Goal: Information Seeking & Learning: Learn about a topic

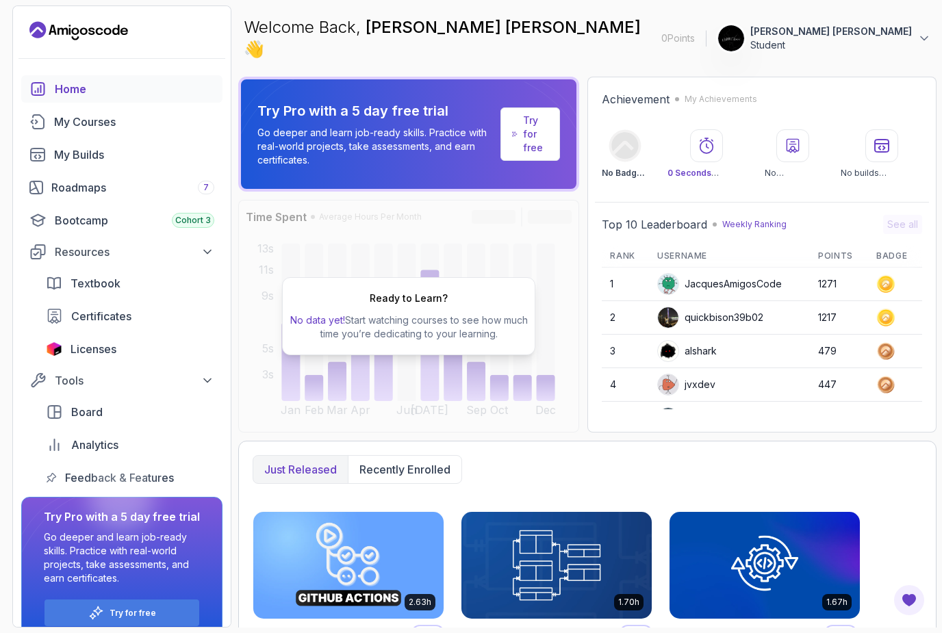
click at [55, 93] on div "Home" at bounding box center [135, 89] width 160 height 16
click at [74, 186] on div "Roadmaps 7" at bounding box center [132, 187] width 163 height 16
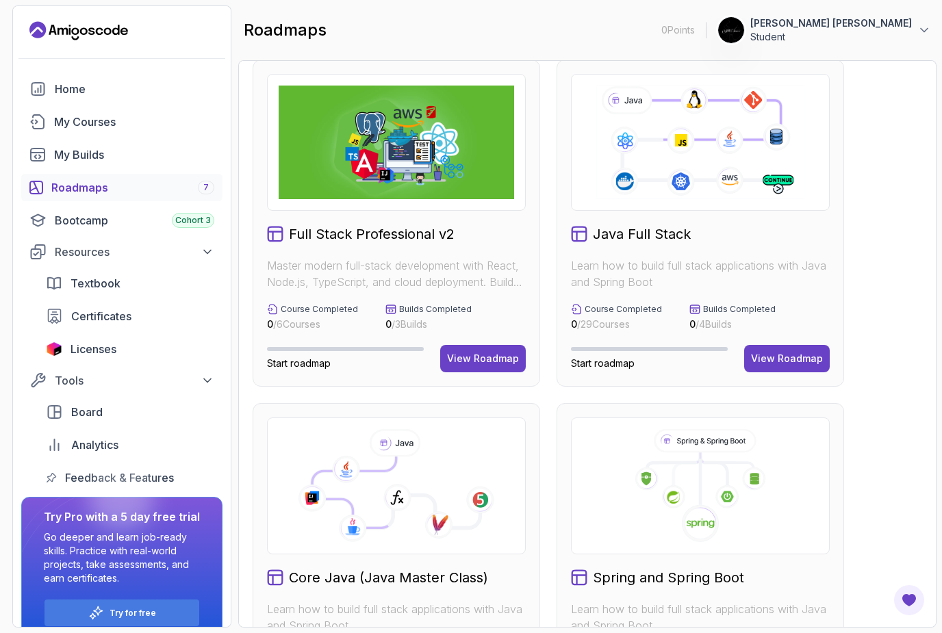
scroll to position [15, 0]
click at [785, 368] on button "View Roadmap" at bounding box center [787, 358] width 86 height 27
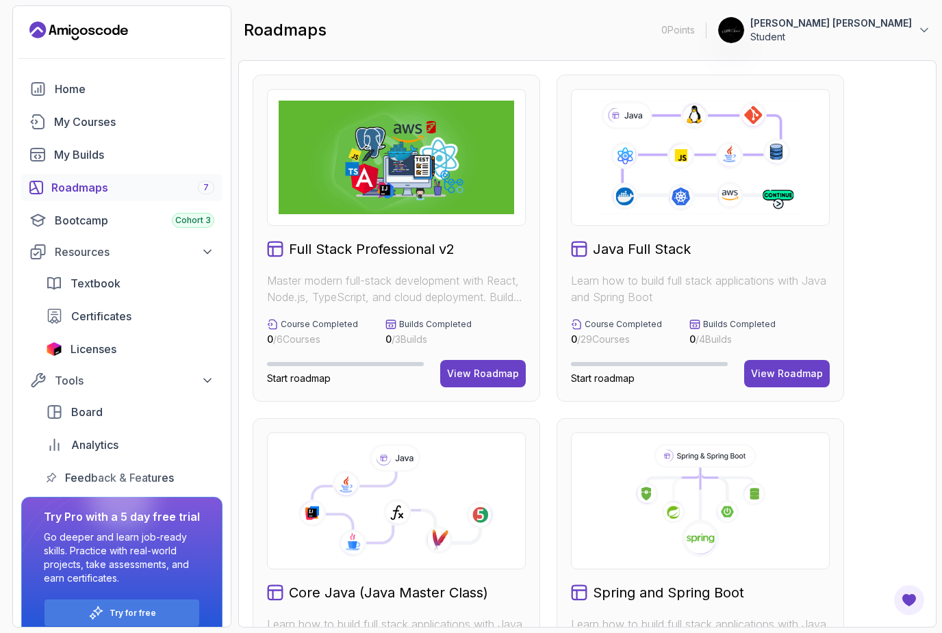
click at [482, 367] on div "View Roadmap" at bounding box center [483, 374] width 72 height 14
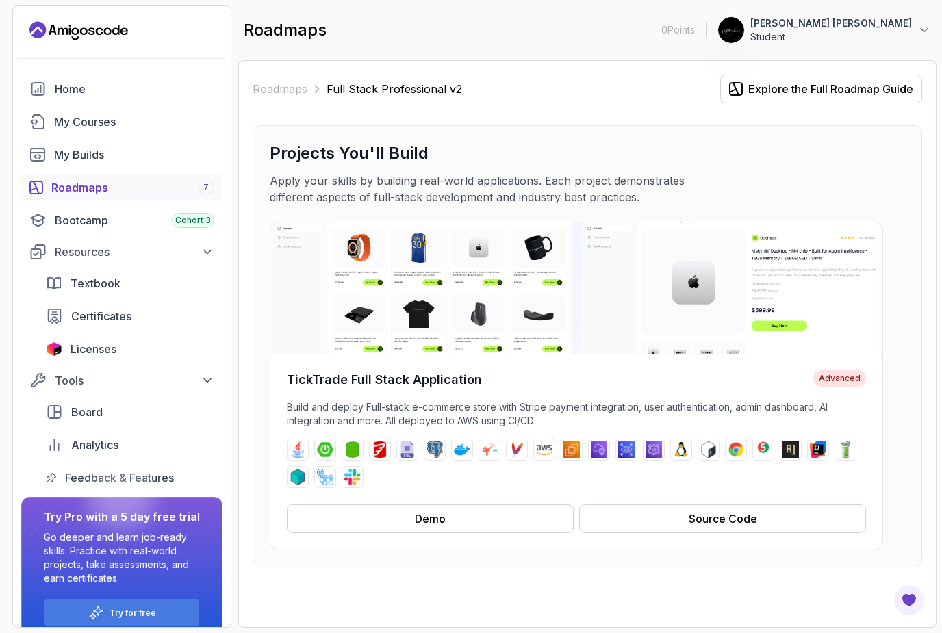
click at [541, 325] on img at bounding box center [576, 287] width 612 height 131
click at [423, 517] on div "Demo" at bounding box center [430, 519] width 31 height 16
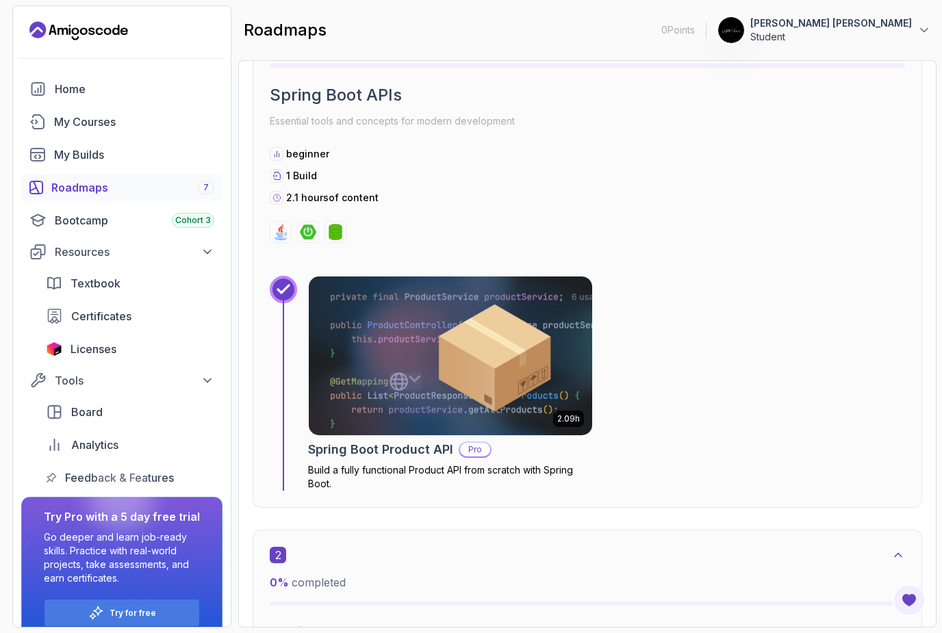
scroll to position [912, 0]
click at [525, 370] on img at bounding box center [450, 355] width 283 height 159
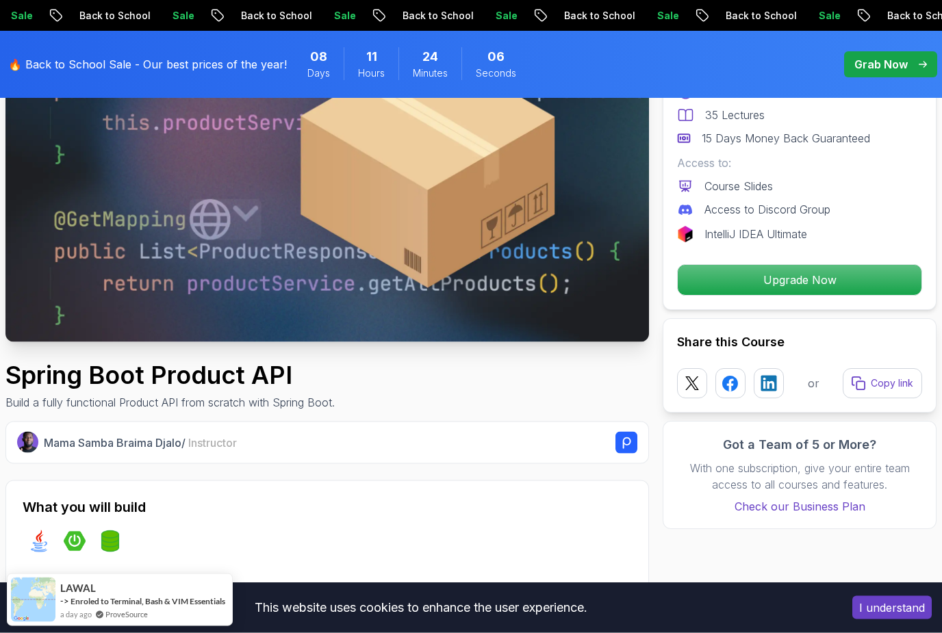
scroll to position [201, 0]
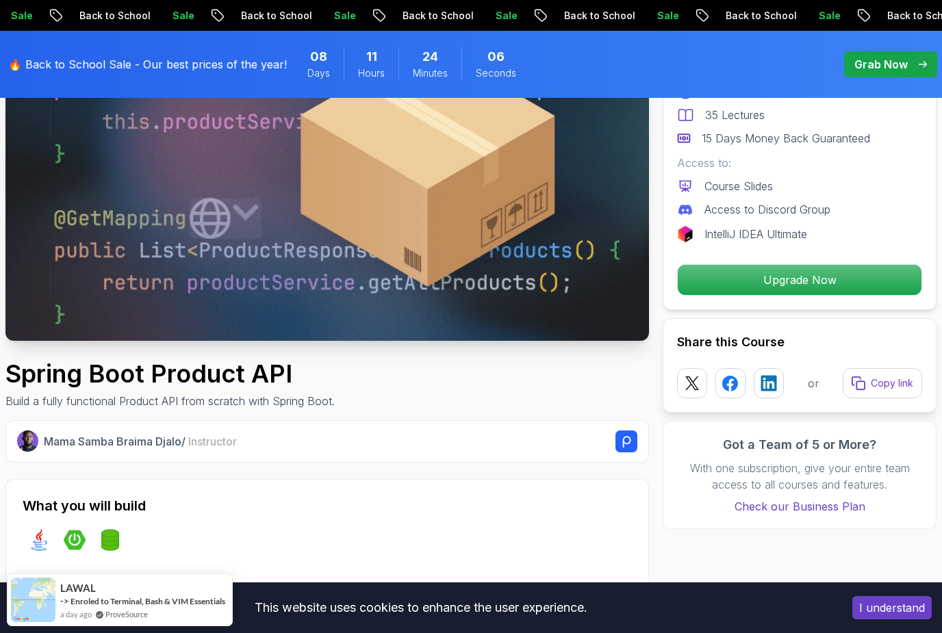
click at [464, 244] on img at bounding box center [326, 160] width 643 height 362
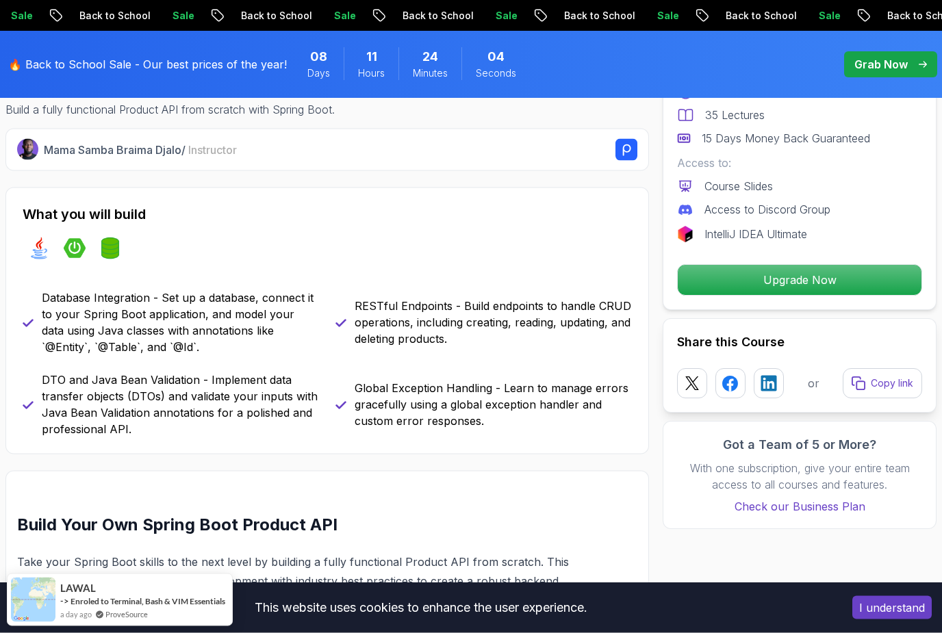
scroll to position [494, 0]
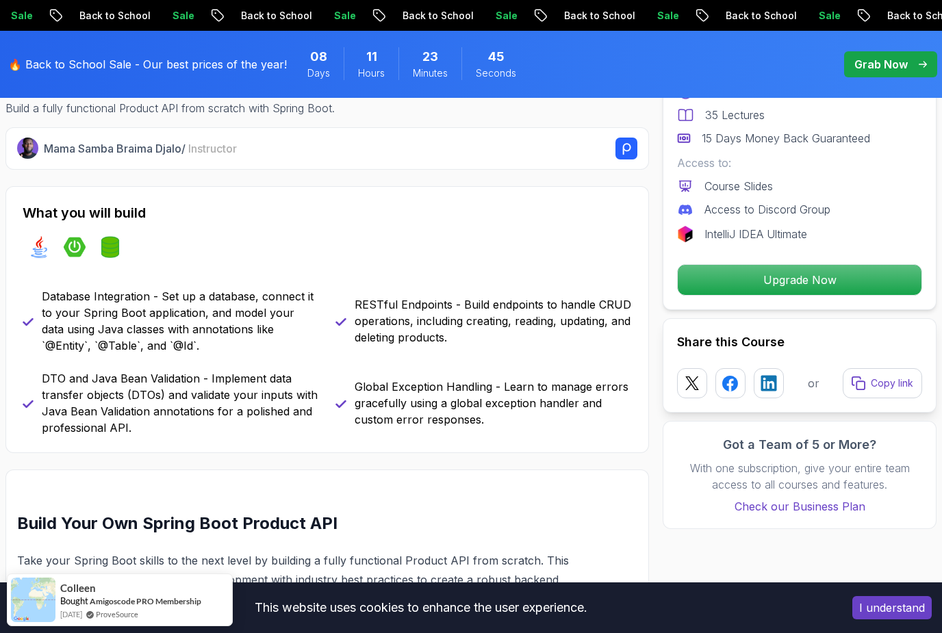
click at [921, 60] on div "Grab Now" at bounding box center [890, 64] width 73 height 16
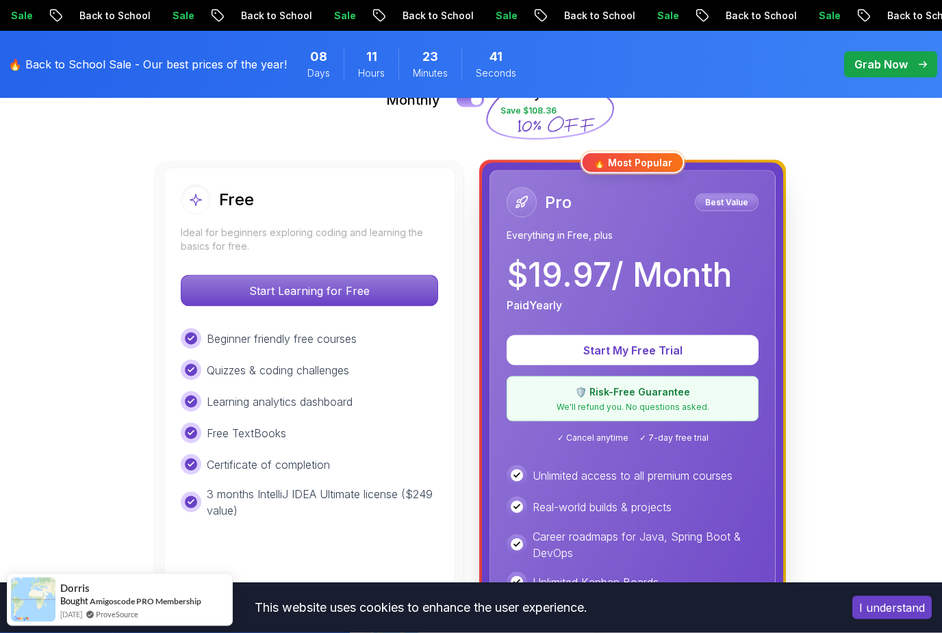
scroll to position [341, 0]
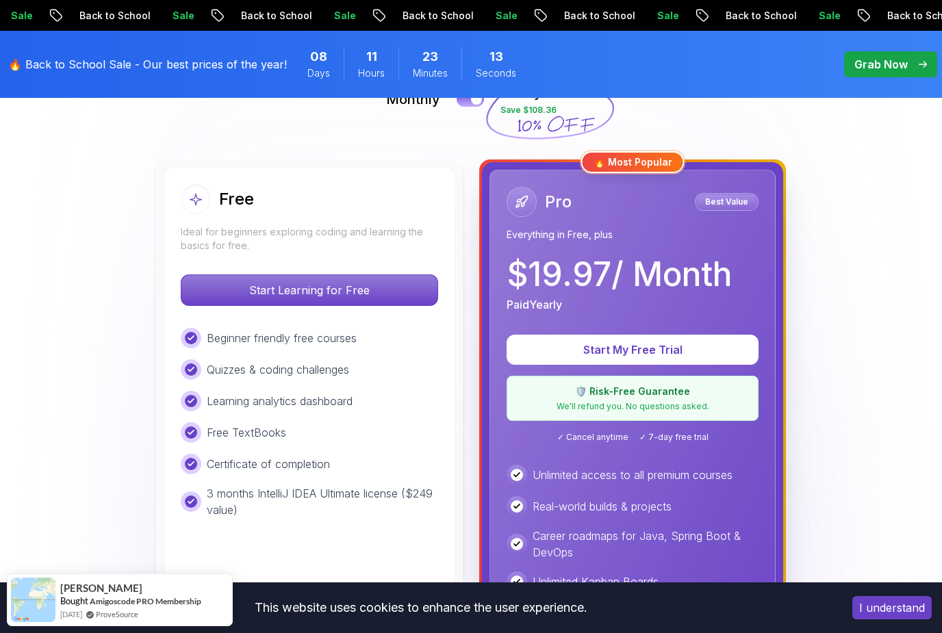
click at [557, 300] on p "Paid Yearly" at bounding box center [534, 304] width 55 height 16
click at [561, 304] on p "Paid Yearly" at bounding box center [534, 304] width 55 height 16
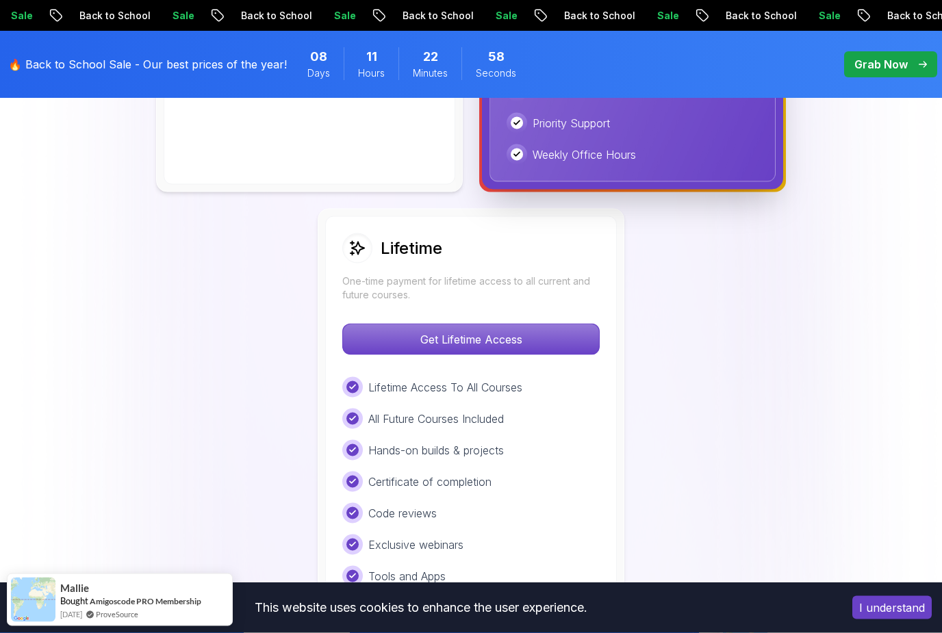
scroll to position [958, 0]
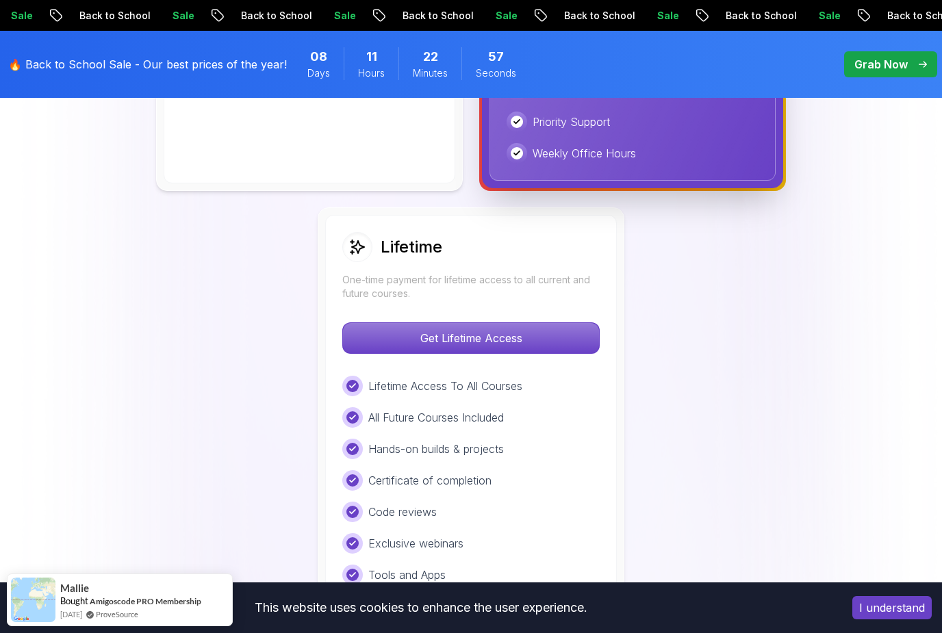
click at [576, 348] on p "Get Lifetime Access" at bounding box center [471, 338] width 256 height 30
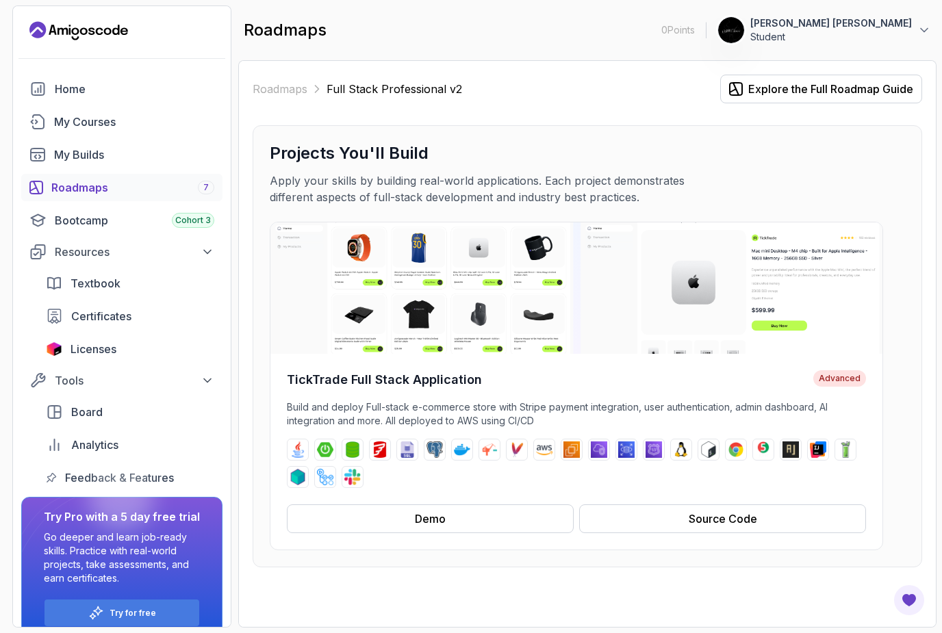
click at [206, 183] on span "7" at bounding box center [205, 187] width 5 height 11
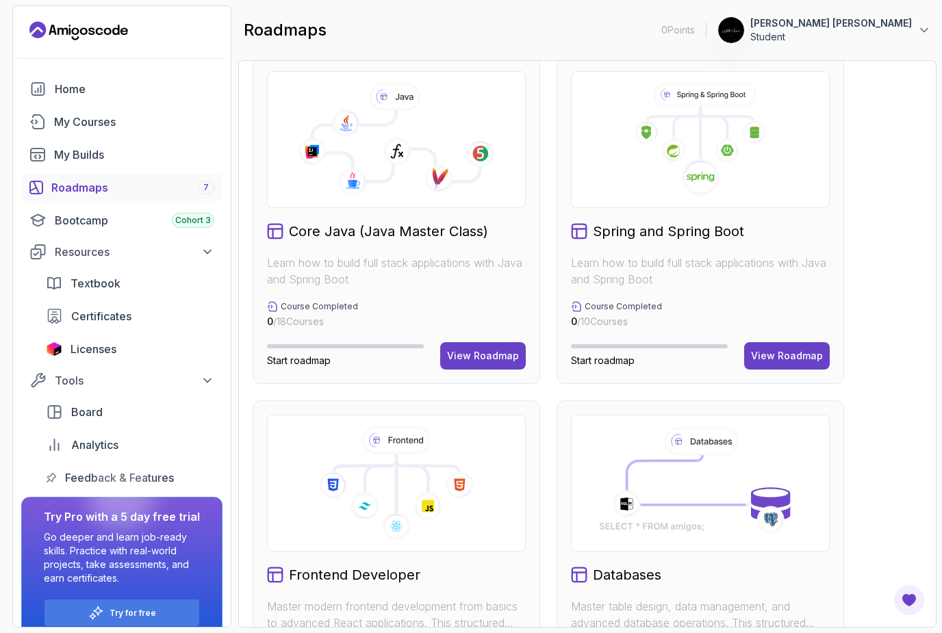
scroll to position [361, 0]
click at [793, 354] on div "View Roadmap" at bounding box center [787, 357] width 72 height 14
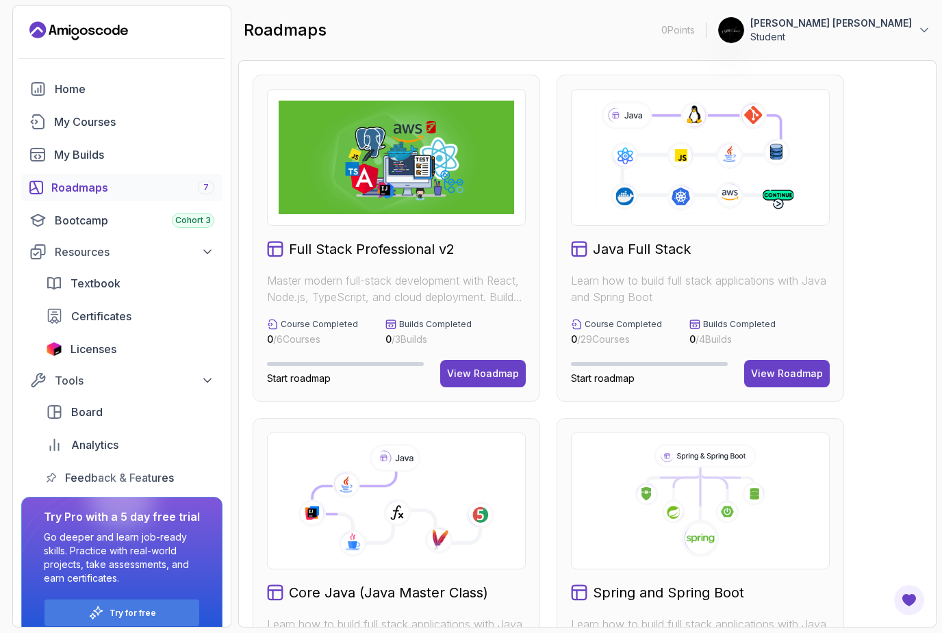
scroll to position [12, 0]
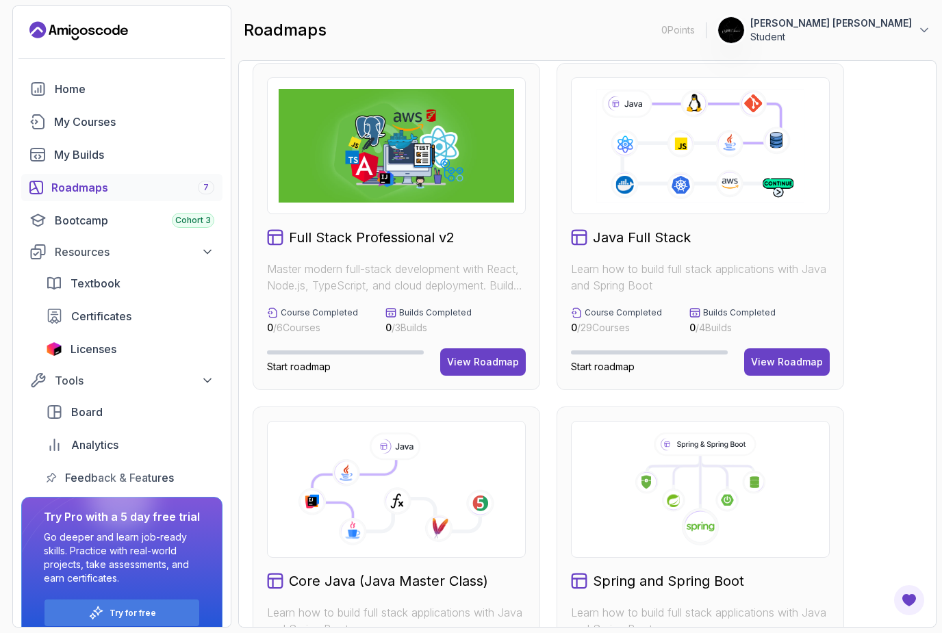
click at [745, 160] on icon at bounding box center [700, 146] width 212 height 118
click at [711, 172] on icon at bounding box center [700, 146] width 212 height 118
click at [793, 366] on div "View Roadmap" at bounding box center [787, 362] width 72 height 14
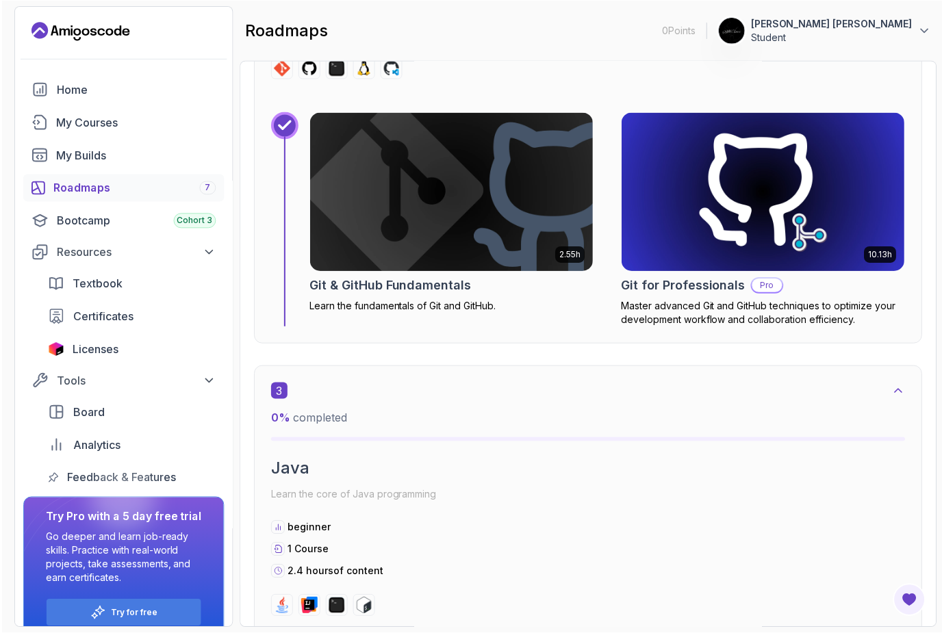
scroll to position [2, 0]
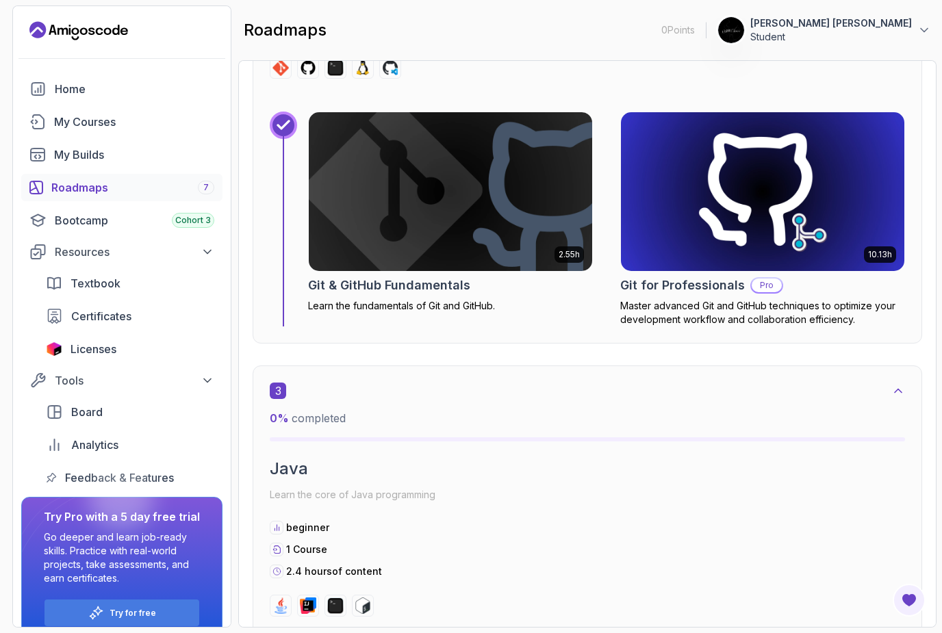
click at [485, 228] on img at bounding box center [450, 191] width 283 height 159
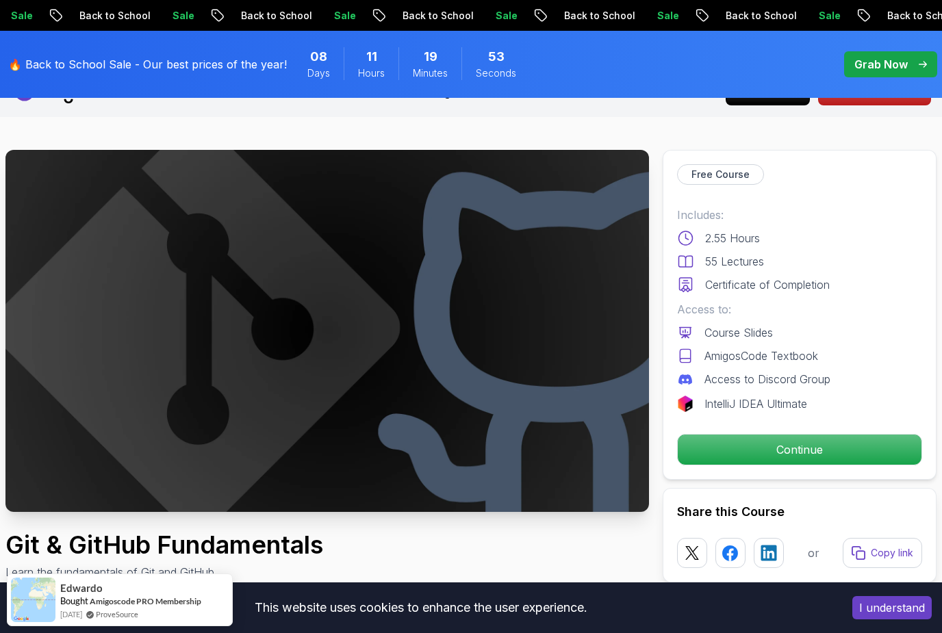
scroll to position [31, 0]
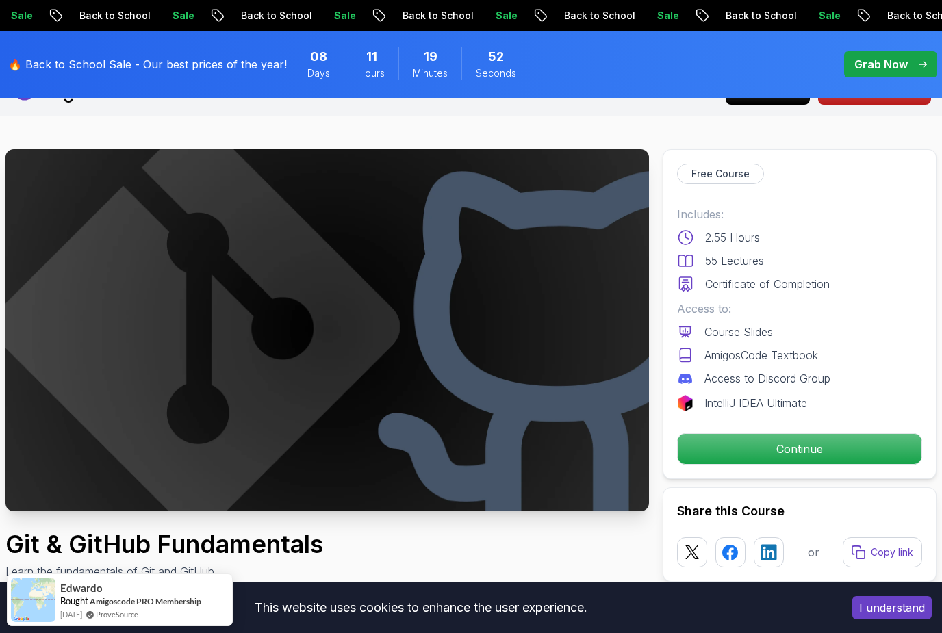
click at [481, 417] on img at bounding box center [326, 330] width 643 height 362
click at [761, 446] on p "Continue" at bounding box center [800, 449] width 244 height 30
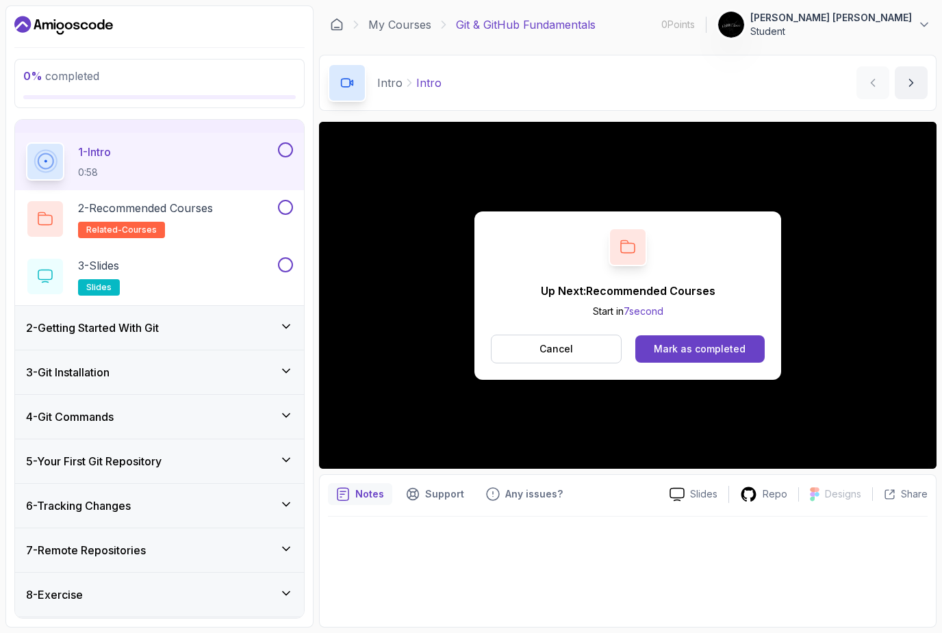
scroll to position [30, 0]
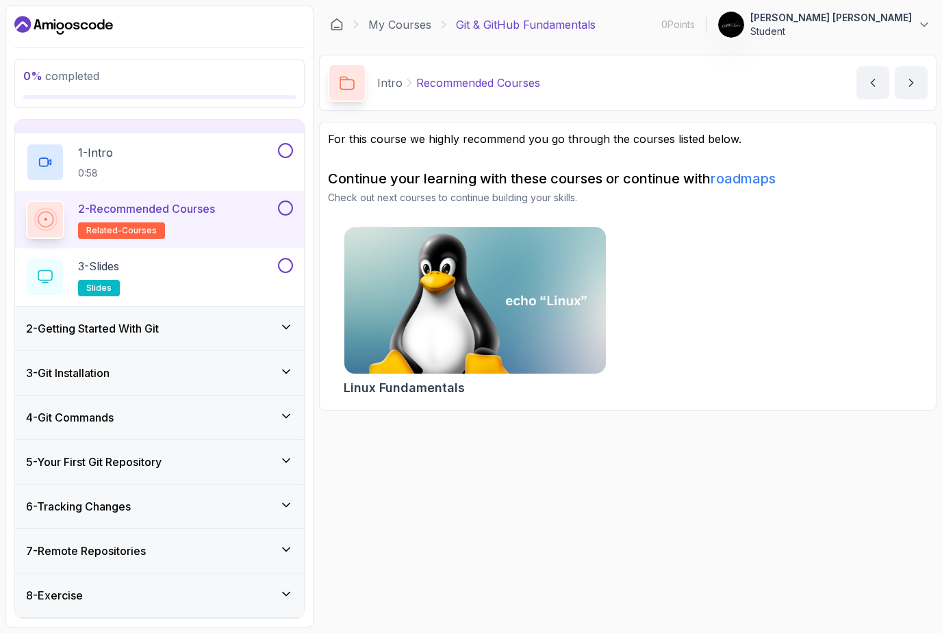
click at [231, 213] on div "2 - Recommended Courses related-courses" at bounding box center [150, 220] width 249 height 38
click at [503, 252] on img at bounding box center [475, 300] width 262 height 146
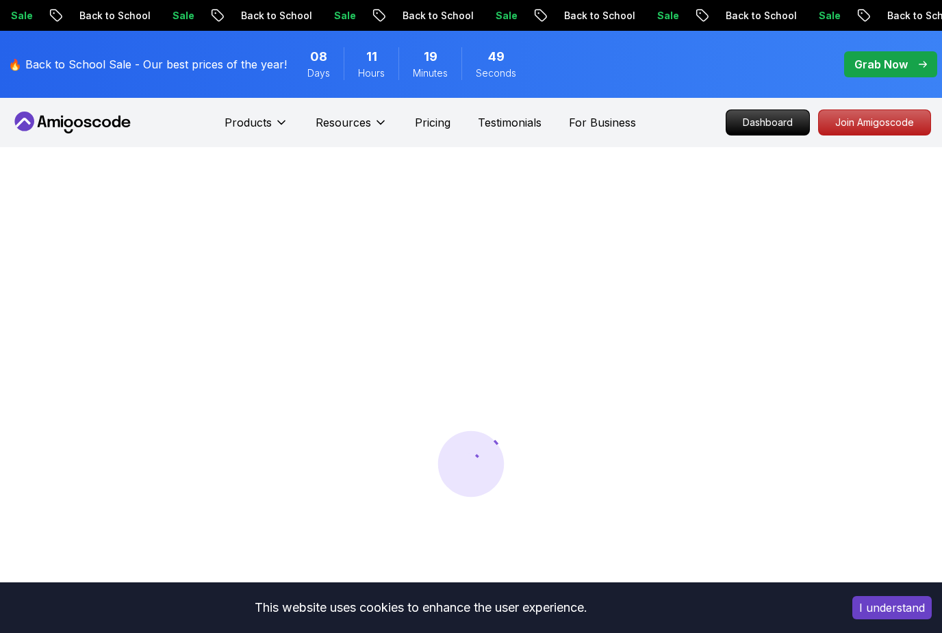
scroll to position [75, 0]
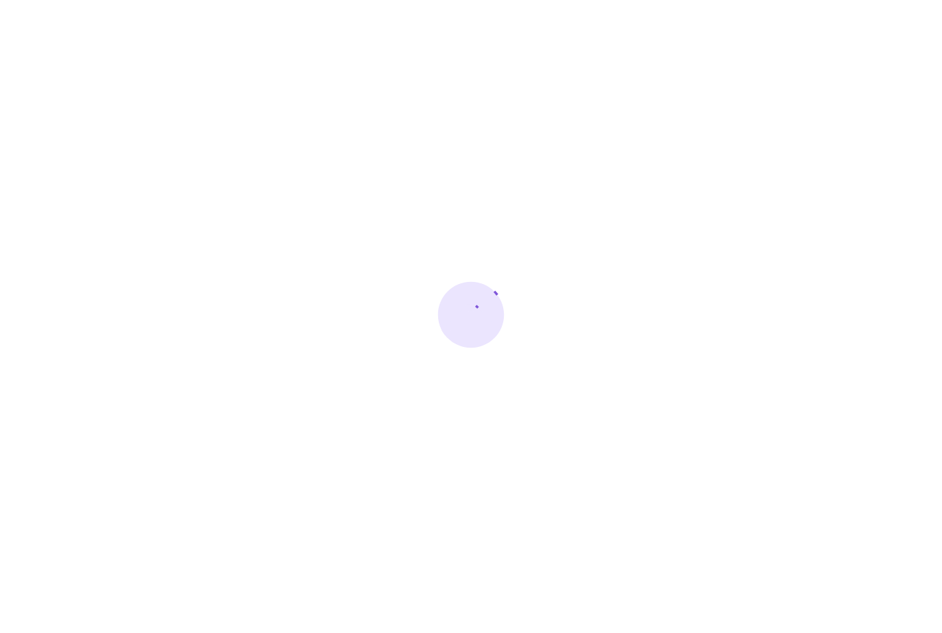
scroll to position [2, 0]
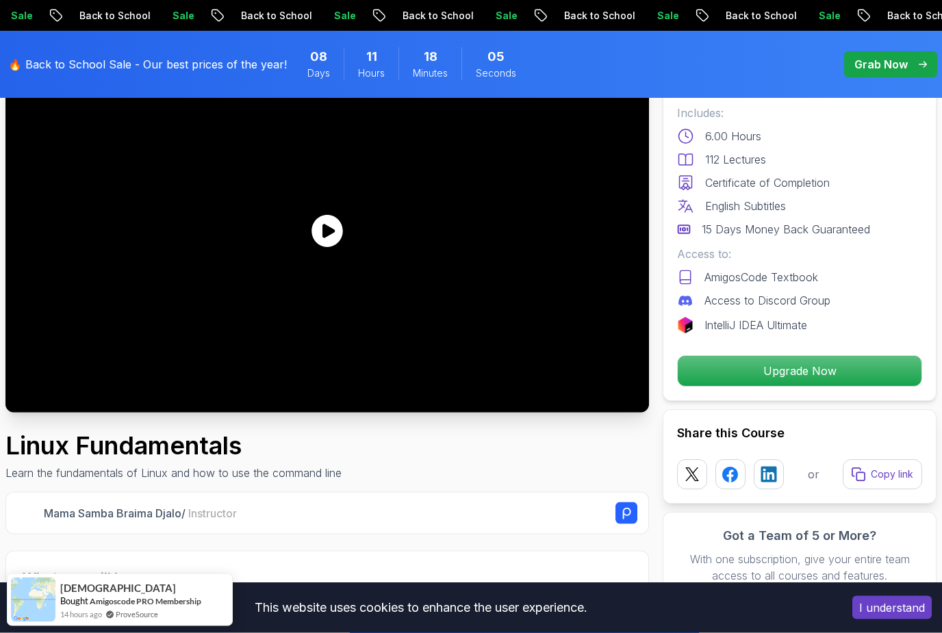
scroll to position [130, 0]
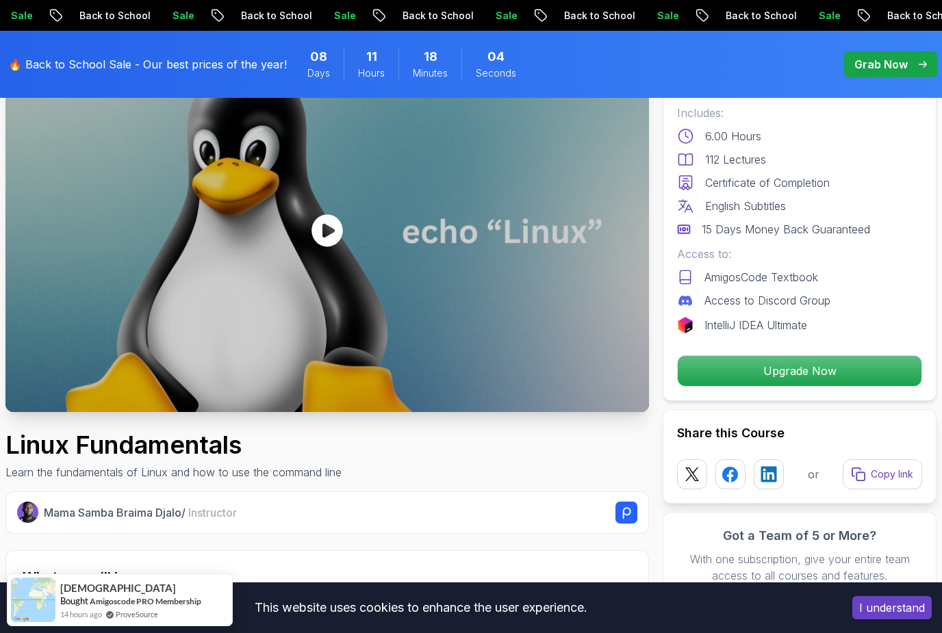
click at [330, 237] on icon at bounding box center [326, 231] width 31 height 32
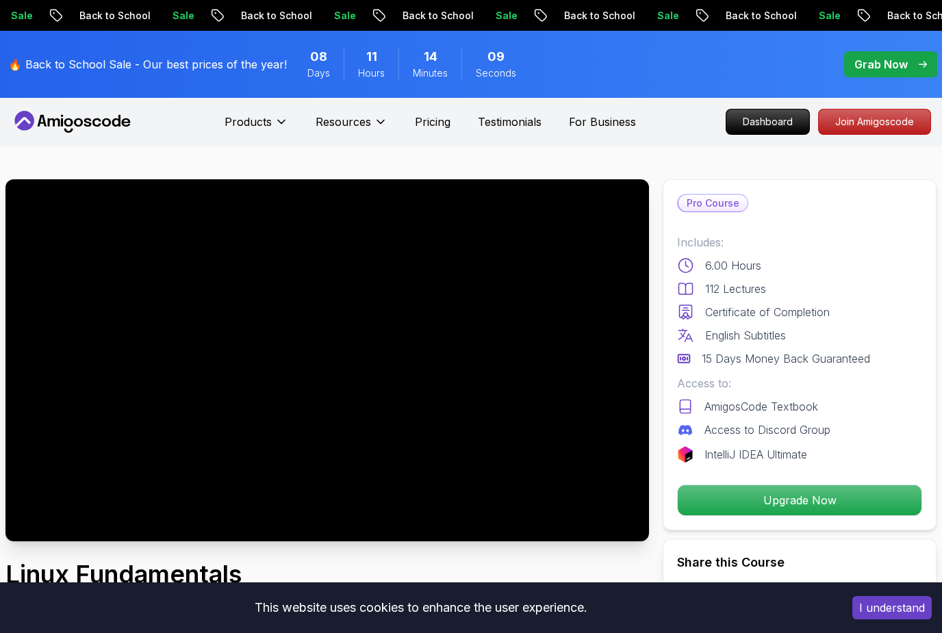
scroll to position [0, 0]
